Goal: Find specific page/section: Find specific page/section

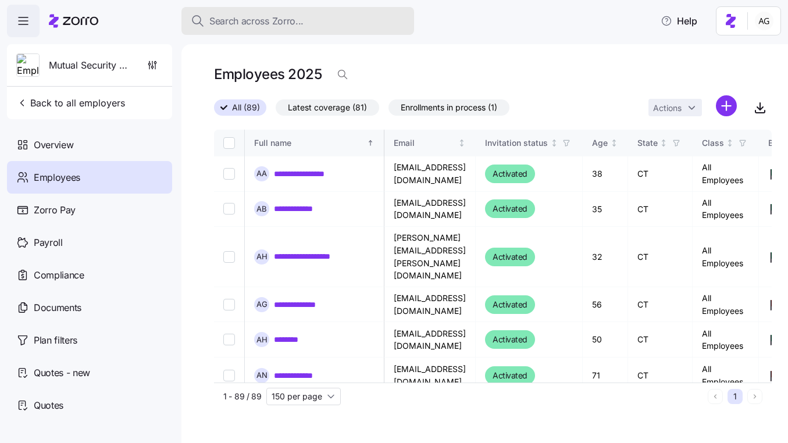
drag, startPoint x: 0, startPoint y: 0, endPoint x: 258, endPoint y: 27, distance: 259.0
click at [258, 27] on span "Search across Zorro..." at bounding box center [256, 21] width 94 height 15
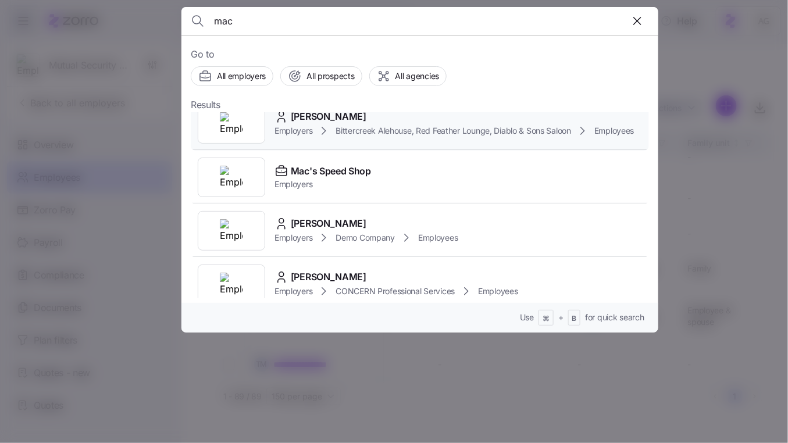
scroll to position [85, 0]
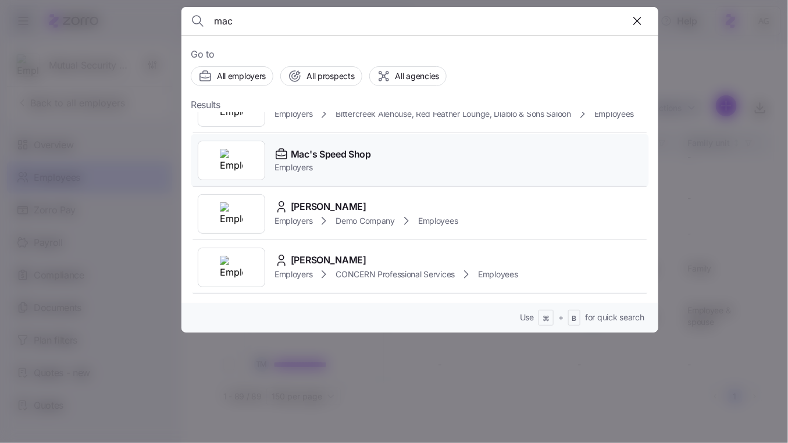
type input "mac"
drag, startPoint x: 330, startPoint y: 169, endPoint x: 274, endPoint y: 152, distance: 58.3
click at [330, 169] on span "Employers" at bounding box center [322, 168] width 97 height 12
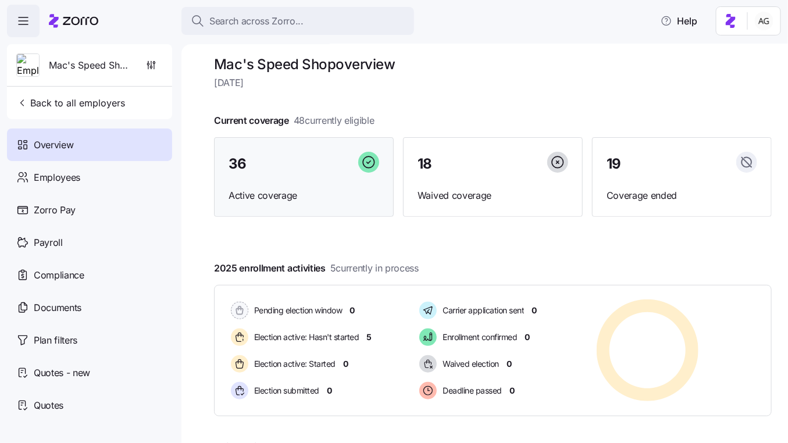
scroll to position [5, 0]
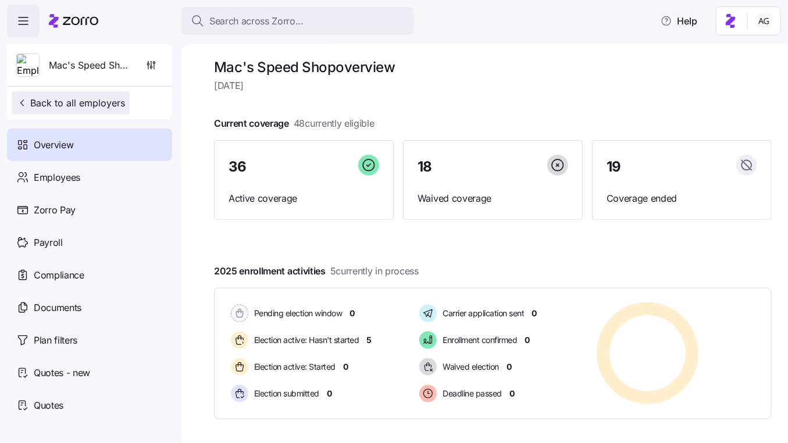
click at [90, 109] on span "Back to all employers" at bounding box center [70, 103] width 109 height 14
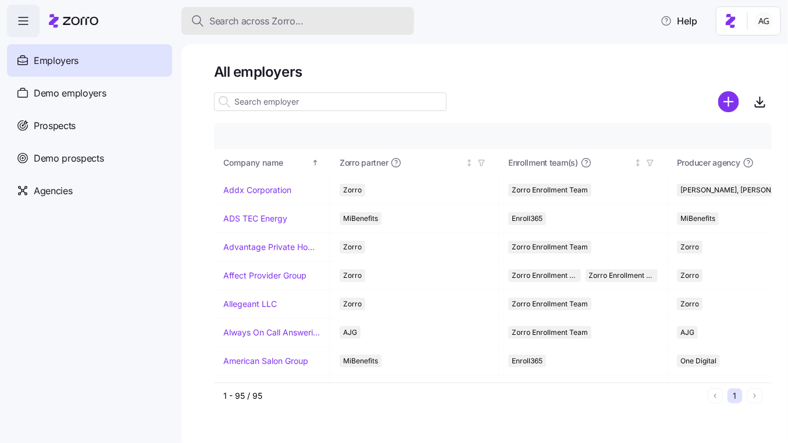
click at [230, 20] on span "Search across Zorro..." at bounding box center [256, 21] width 94 height 15
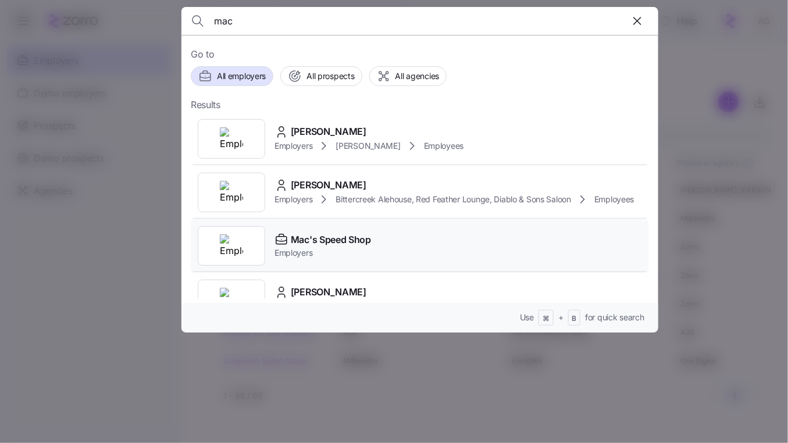
type input "mac"
click at [306, 234] on span "Mac's Speed Shop" at bounding box center [331, 240] width 80 height 15
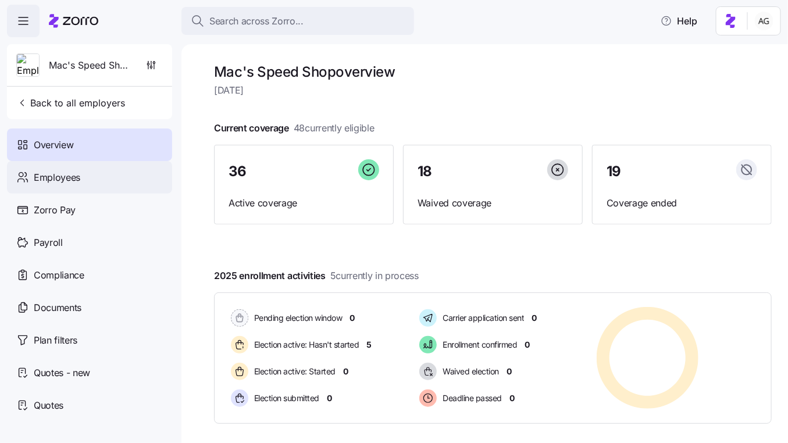
click at [119, 170] on div "Employees" at bounding box center [89, 177] width 165 height 33
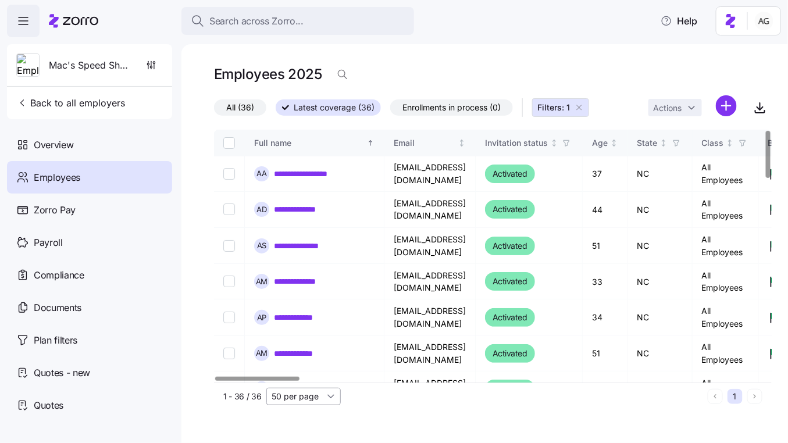
click at [298, 392] on input "50 per page" at bounding box center [303, 396] width 74 height 17
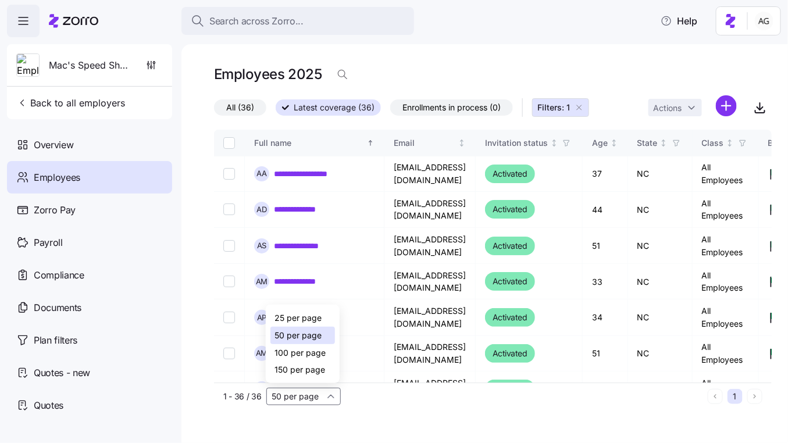
click at [290, 356] on span "100 per page" at bounding box center [300, 352] width 51 height 13
type input "100 per page"
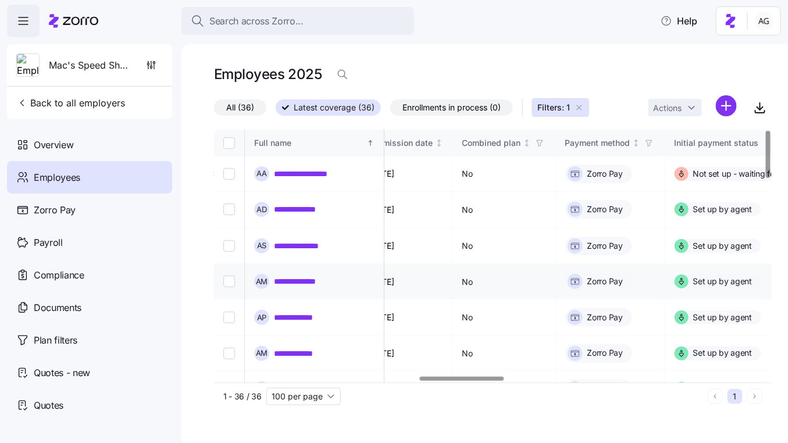
scroll to position [0, 1443]
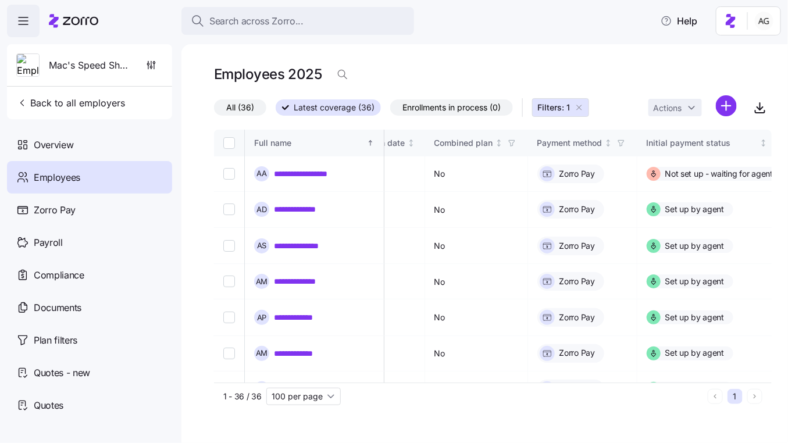
click at [238, 108] on span "All (36)" at bounding box center [240, 107] width 28 height 15
click at [214, 110] on input "All (36)" at bounding box center [214, 110] width 0 height 0
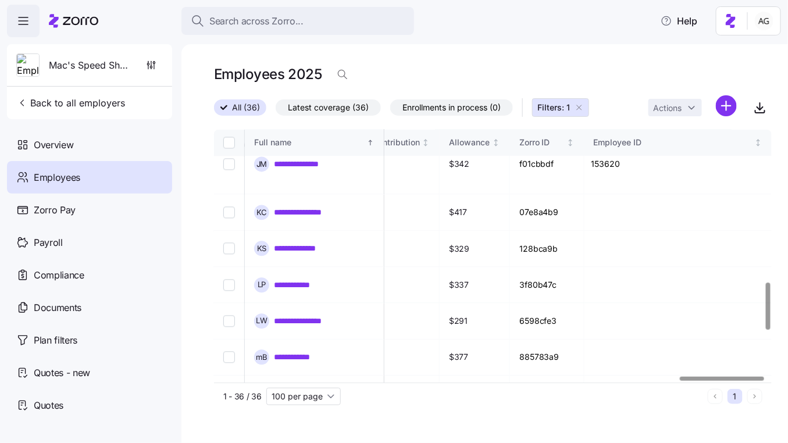
scroll to position [1056, 3079]
